Goal: Task Accomplishment & Management: Complete application form

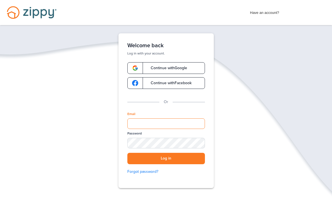
drag, startPoint x: 146, startPoint y: 128, endPoint x: 146, endPoint y: 201, distance: 73.1
click at [146, 128] on div "Verify your Email We just resent an email with a link to set your password to .…" at bounding box center [165, 127] width 111 height 189
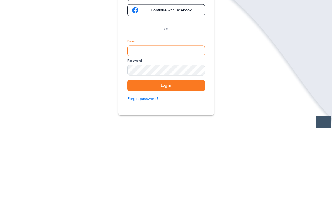
type input "**********"
click at [166, 153] on button "Log in" at bounding box center [166, 158] width 78 height 11
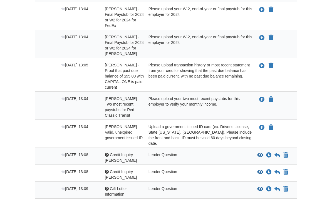
scroll to position [357, 0]
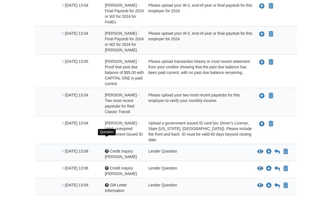
click at [106, 149] on div at bounding box center [107, 151] width 4 height 4
click at [122, 148] on div "Question Credit Inquiry Brooke" at bounding box center [123, 153] width 44 height 11
click at [262, 149] on icon "View Credit Inquiry Brooke" at bounding box center [260, 152] width 6 height 6
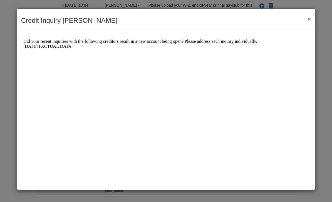
scroll to position [0, 0]
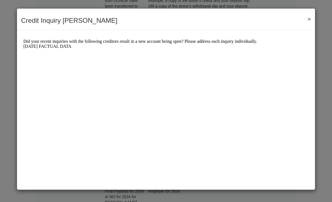
click at [308, 21] on button "×" at bounding box center [307, 19] width 6 height 6
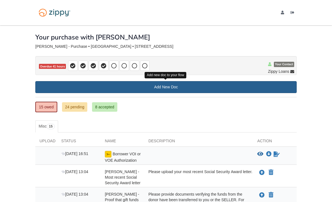
click at [165, 88] on link "Add New Doc" at bounding box center [165, 87] width 261 height 12
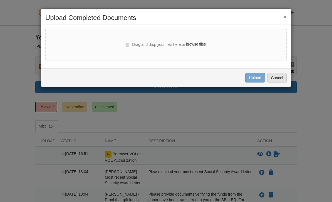
click at [195, 45] on label "browse files" at bounding box center [196, 44] width 20 height 6
click at [0, 0] on input "browse files" at bounding box center [0, 0] width 0 height 0
select select "****"
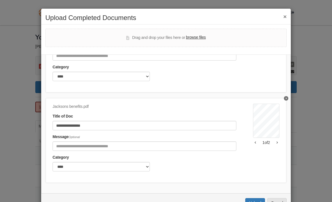
scroll to position [65, 0]
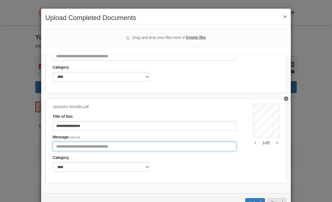
click at [165, 147] on input "Include any comments on this document" at bounding box center [145, 146] width 184 height 9
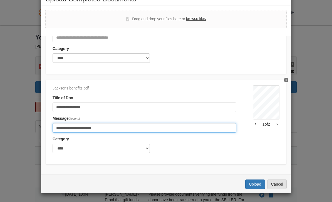
scroll to position [19, 0]
type input "**********"
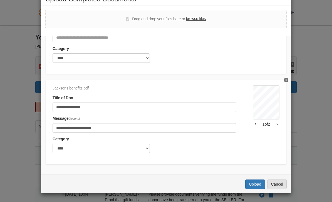
click at [277, 152] on div "*0101BEV6FB127W6* Social Security Administration Benefit Verification Letter Da…" at bounding box center [266, 120] width 26 height 71
click at [253, 182] on button "Upload" at bounding box center [254, 183] width 19 height 9
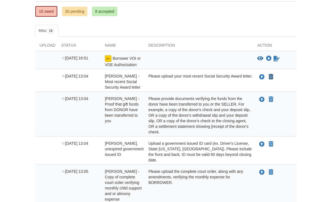
click at [272, 77] on icon "Declare Brooke Moore - Most recent Social Security Award letter not applicable" at bounding box center [270, 77] width 5 height 6
type input "**********"
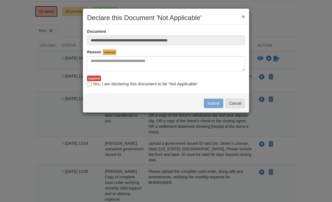
click at [297, 87] on div "**********" at bounding box center [166, 101] width 332 height 202
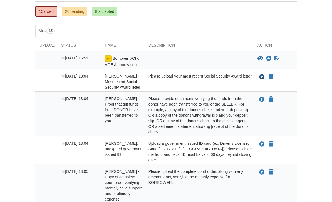
click at [260, 78] on icon "Upload Brooke Moore - Most recent Social Security Award letter" at bounding box center [262, 77] width 6 height 6
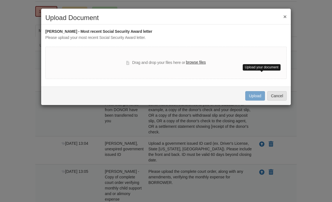
click at [285, 16] on button "×" at bounding box center [284, 17] width 3 height 6
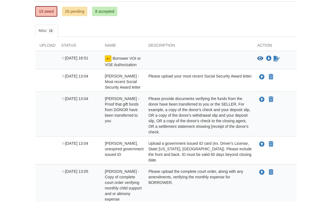
click at [79, 12] on link "26 pending" at bounding box center [74, 11] width 25 height 9
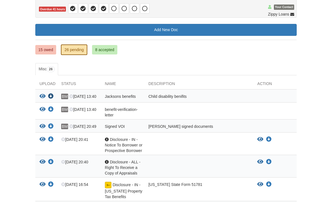
scroll to position [57, 0]
click at [53, 94] on icon "Download Jacksons benefits" at bounding box center [51, 97] width 6 height 6
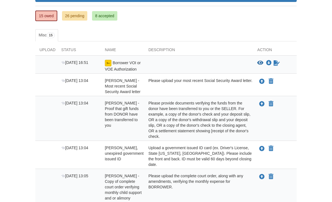
scroll to position [91, 0]
click at [260, 81] on icon "Upload Brooke Moore - Most recent Social Security Award letter" at bounding box center [262, 82] width 6 height 6
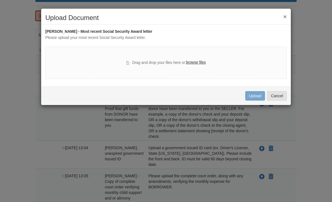
click at [199, 64] on label "browse files" at bounding box center [196, 62] width 20 height 6
click at [0, 0] on input "browse files" at bounding box center [0, 0] width 0 height 0
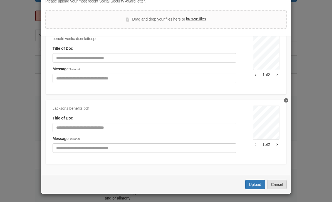
scroll to position [36, 0]
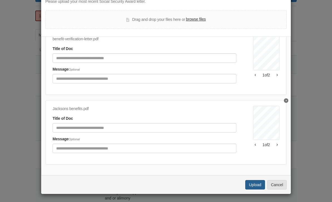
click at [255, 184] on button "Upload" at bounding box center [254, 184] width 19 height 9
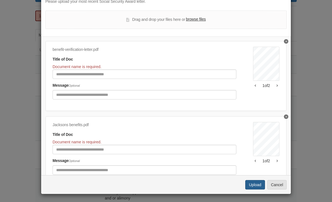
scroll to position [14, 0]
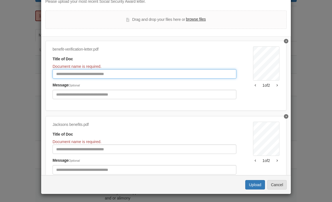
click at [190, 74] on input "Document Title" at bounding box center [145, 73] width 184 height 9
type input "**********"
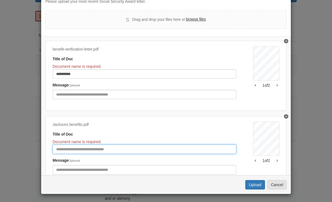
click at [134, 150] on input "Document Title" at bounding box center [145, 148] width 184 height 9
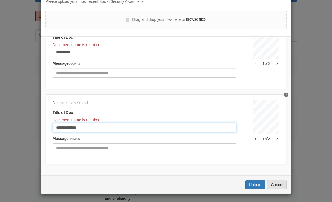
scroll to position [36, 0]
type input "**********"
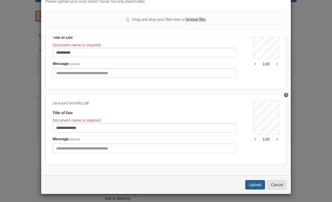
click button "Upload"
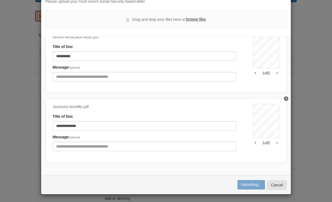
scroll to position [25, 0]
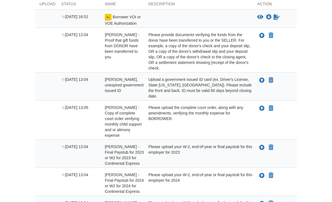
scroll to position [138, 0]
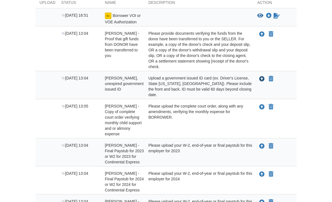
click at [260, 80] on icon "Upload Brooke Moore - Valid, unexpired government issued ID" at bounding box center [262, 80] width 6 height 6
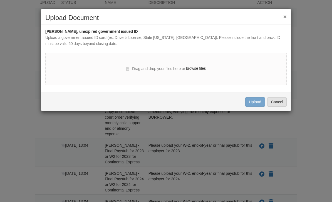
click at [197, 66] on label "browse files" at bounding box center [196, 69] width 20 height 6
click at [0, 0] on input "browse files" at bounding box center [0, 0] width 0 height 0
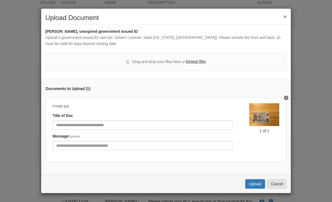
click at [197, 63] on label "browse files" at bounding box center [196, 62] width 20 height 6
click at [0, 0] on input "browse files" at bounding box center [0, 0] width 0 height 0
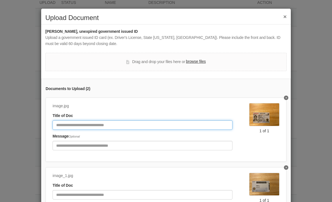
click at [154, 123] on input "Document Title" at bounding box center [143, 124] width 180 height 9
type input "*****"
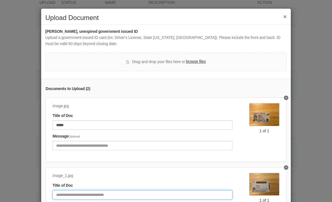
click at [127, 192] on input "Document Title" at bounding box center [143, 194] width 180 height 9
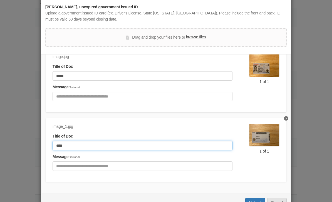
scroll to position [24, 0]
type input "****"
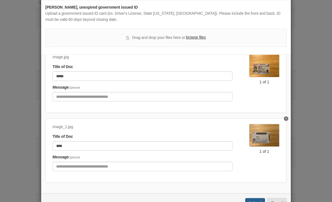
click at [256, 199] on button "Upload" at bounding box center [254, 202] width 19 height 9
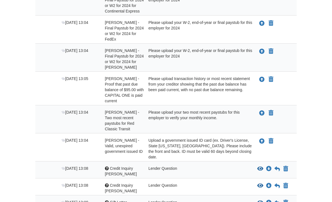
scroll to position [290, 0]
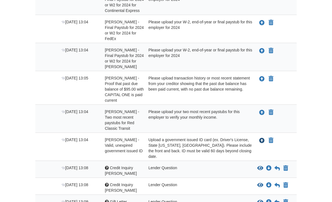
click at [262, 141] on icon "Upload Corey Winzenread - Valid, unexpired government issued ID" at bounding box center [262, 141] width 6 height 6
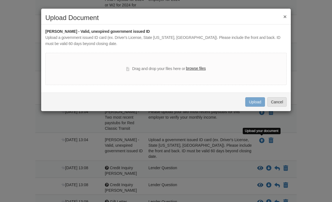
click at [199, 70] on label "browse files" at bounding box center [196, 69] width 20 height 6
click at [0, 0] on input "browse files" at bounding box center [0, 0] width 0 height 0
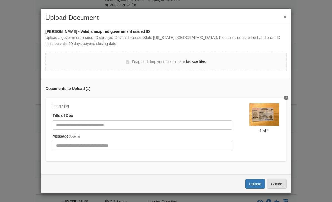
click at [199, 60] on label "browse files" at bounding box center [196, 62] width 20 height 6
click at [0, 0] on input "browse files" at bounding box center [0, 0] width 0 height 0
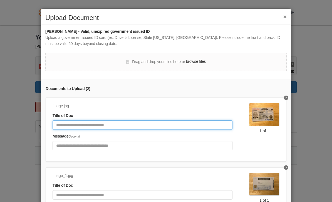
click at [149, 126] on input "Document Title" at bounding box center [143, 124] width 180 height 9
type input "*****"
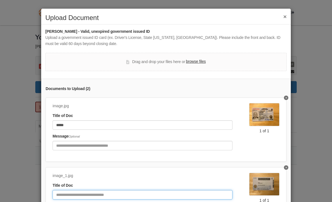
click at [132, 193] on input "Document Title" at bounding box center [143, 194] width 180 height 9
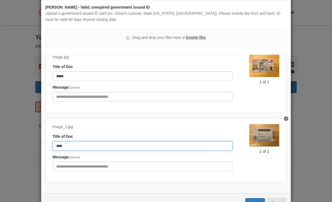
scroll to position [24, 0]
type input "****"
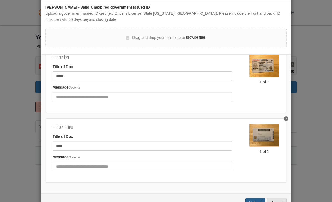
click at [256, 200] on button "Upload" at bounding box center [254, 202] width 19 height 9
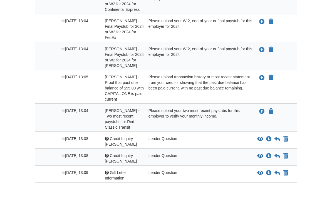
scroll to position [298, 0]
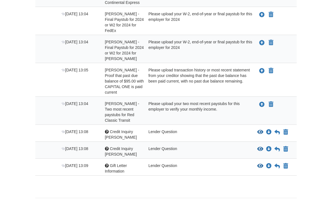
click at [260, 130] on icon "View Credit Inquiry Brooke" at bounding box center [260, 132] width 6 height 6
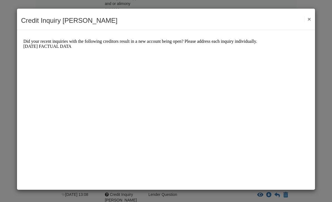
scroll to position [235, 0]
click at [308, 18] on button "×" at bounding box center [307, 19] width 6 height 6
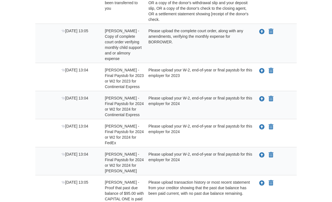
scroll to position [186, 0]
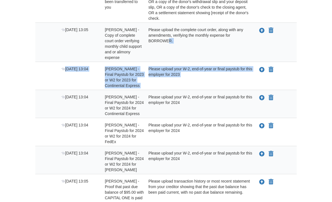
click at [305, 80] on body "[DOMAIN_NAME][EMAIL_ADDRESS][DOMAIN_NAME] Logout" at bounding box center [166, 73] width 332 height 518
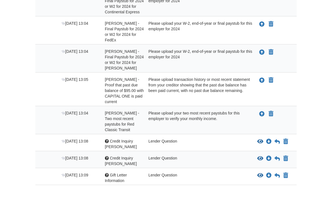
scroll to position [288, 0]
click at [262, 82] on icon "Upload Corey Winzenread - Proof that past due balance of $95.00 with CAPITAL ON…" at bounding box center [262, 81] width 6 height 6
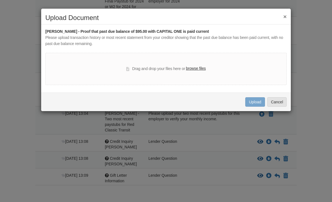
click at [198, 70] on label "browse files" at bounding box center [196, 69] width 20 height 6
click at [0, 0] on input "browse files" at bounding box center [0, 0] width 0 height 0
click at [202, 70] on label "browse files" at bounding box center [196, 69] width 20 height 6
click at [0, 0] on input "browse files" at bounding box center [0, 0] width 0 height 0
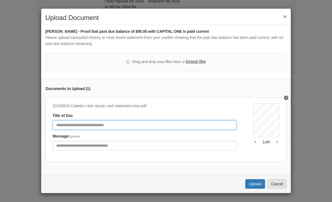
click at [173, 123] on input "Document Title" at bounding box center [145, 124] width 184 height 9
type input "**********"
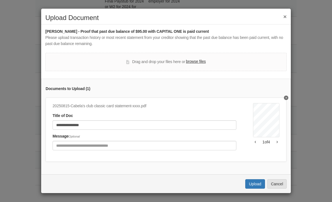
click at [253, 181] on button "Upload" at bounding box center [254, 183] width 19 height 9
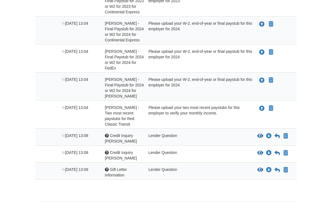
scroll to position [260, 0]
click at [261, 154] on icon "View Credit Inquiry Corey" at bounding box center [260, 153] width 6 height 6
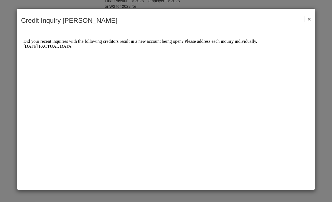
scroll to position [0, 0]
click at [310, 16] on button "×" at bounding box center [307, 19] width 6 height 6
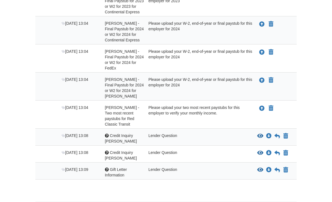
click at [263, 172] on icon "View Gift Letter Information" at bounding box center [260, 170] width 6 height 6
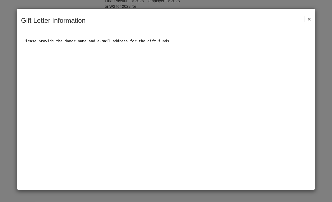
click at [310, 21] on button "×" at bounding box center [307, 19] width 6 height 6
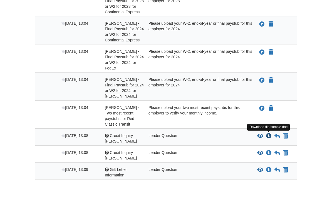
click at [271, 137] on icon "Download Credit Inquiry Brooke" at bounding box center [269, 136] width 6 height 6
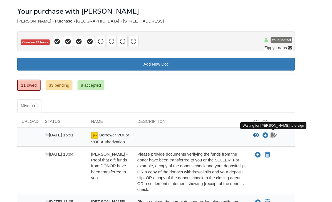
scroll to position [27, 0]
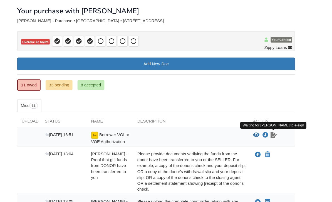
click at [273, 125] on icon "Waiting for your co-borrower to e-sign" at bounding box center [276, 127] width 6 height 6
click at [273, 126] on icon "Waiting for your co-borrower to e-sign" at bounding box center [276, 127] width 6 height 6
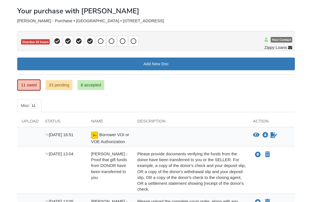
click at [257, 128] on icon "View Borrower VOI or VOE Authorization" at bounding box center [260, 127] width 6 height 6
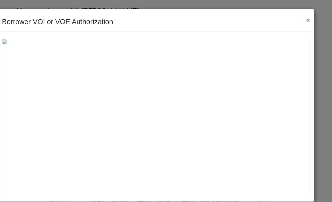
scroll to position [0, 0]
click at [304, 18] on button "×" at bounding box center [307, 19] width 6 height 6
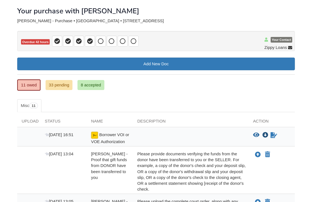
click at [266, 127] on icon "Download Borrower VOI or VOE Authorization" at bounding box center [269, 127] width 6 height 6
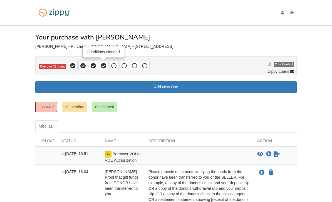
click at [103, 68] on icon at bounding box center [104, 66] width 6 height 6
